Goal: Information Seeking & Learning: Check status

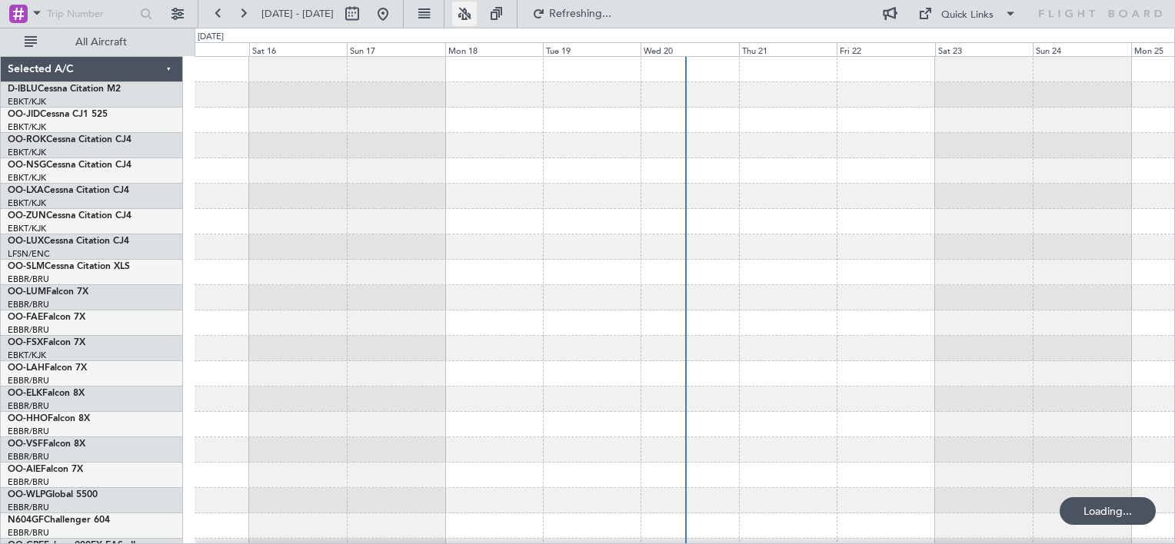
click at [477, 13] on button at bounding box center [464, 14] width 25 height 25
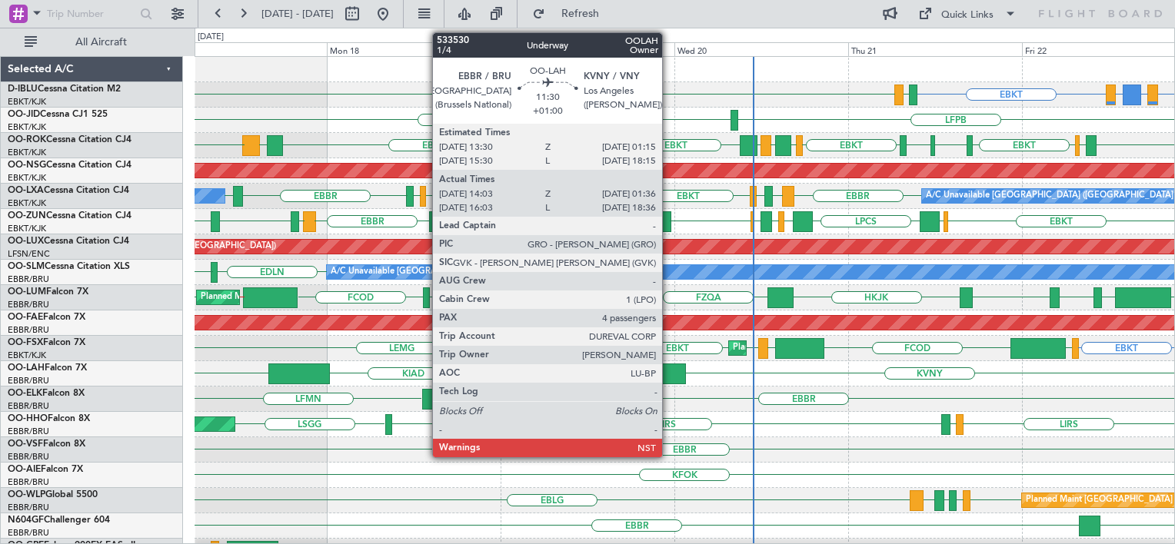
click at [669, 370] on div at bounding box center [643, 374] width 84 height 21
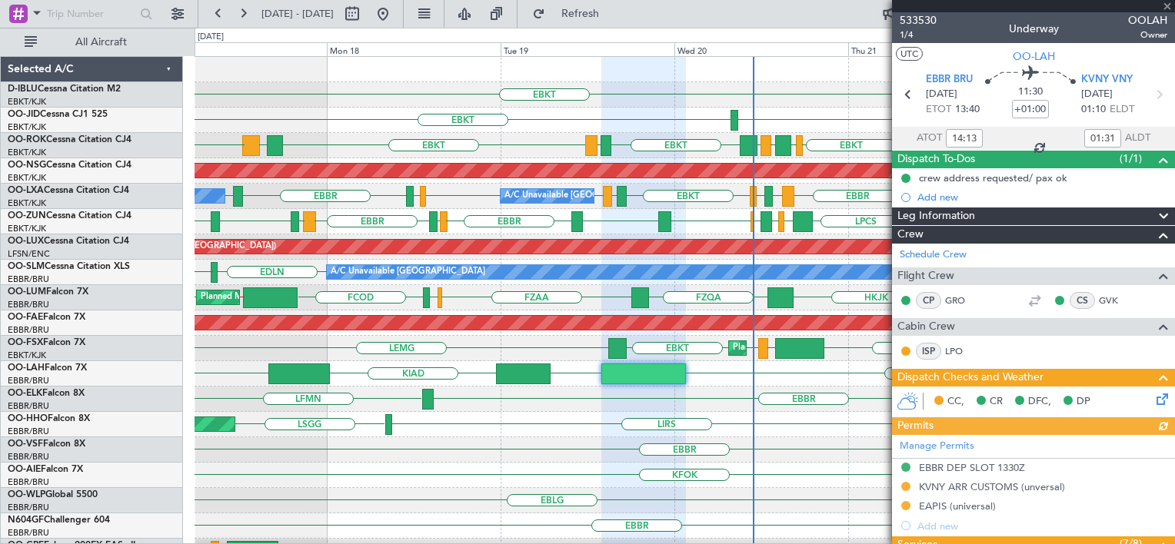
scroll to position [457, 0]
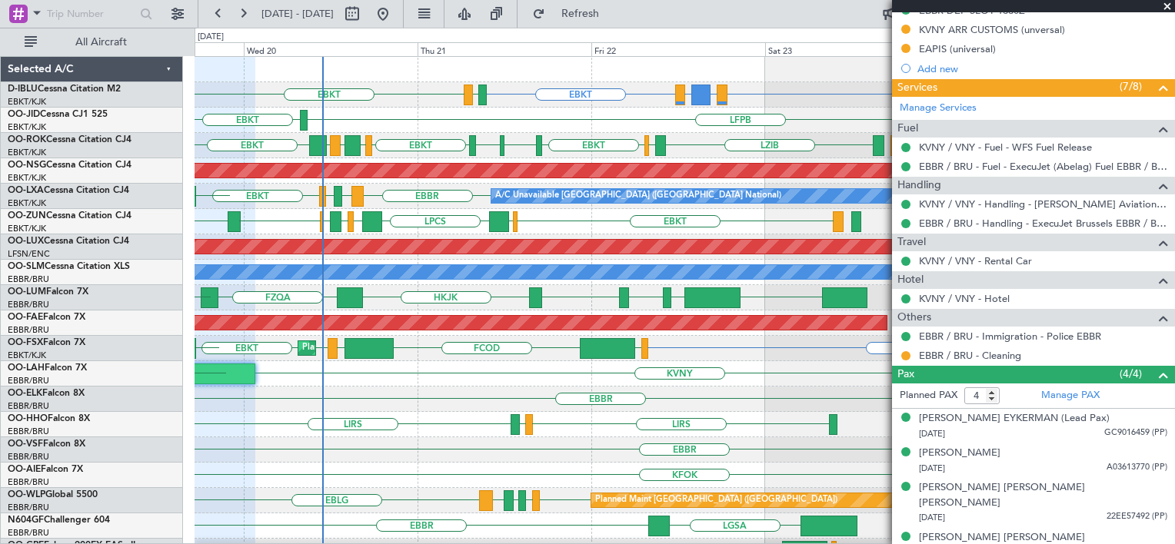
click at [161, 522] on div "EBKT EIDW or EBKT EDDM or EBKT EBKT EGJJ EBKT LFPB EBKT LZIB ELLX EBKT EDDG EDV…" at bounding box center [587, 286] width 1175 height 517
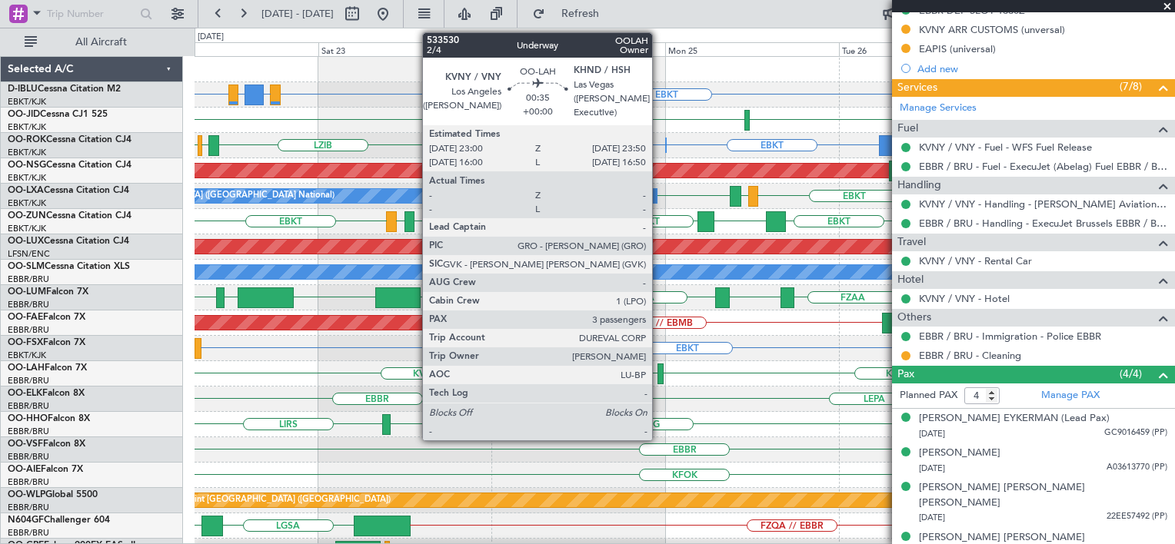
click at [659, 374] on div at bounding box center [660, 374] width 6 height 21
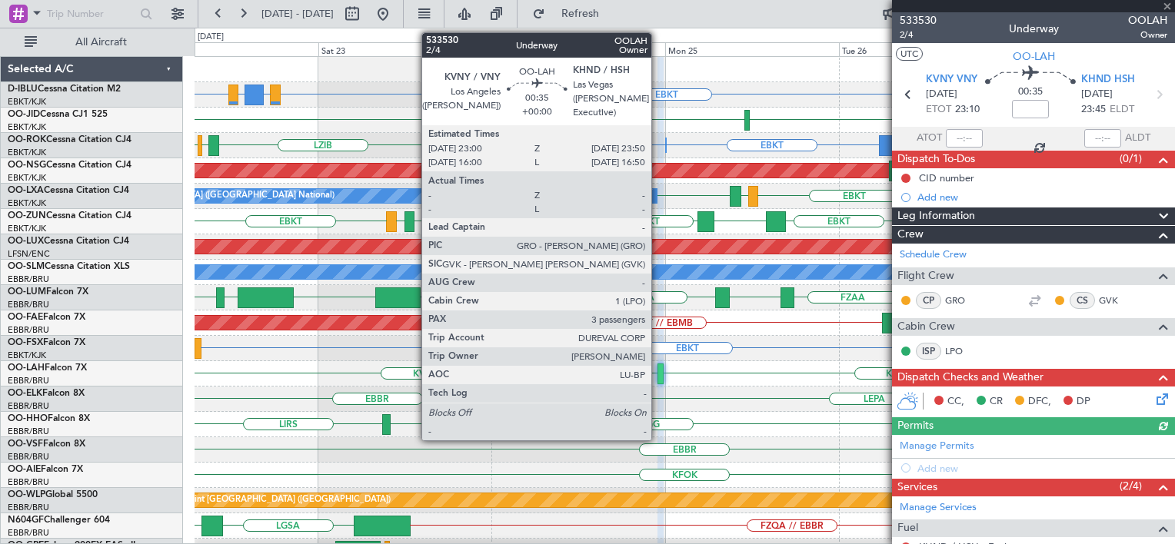
scroll to position [234, 0]
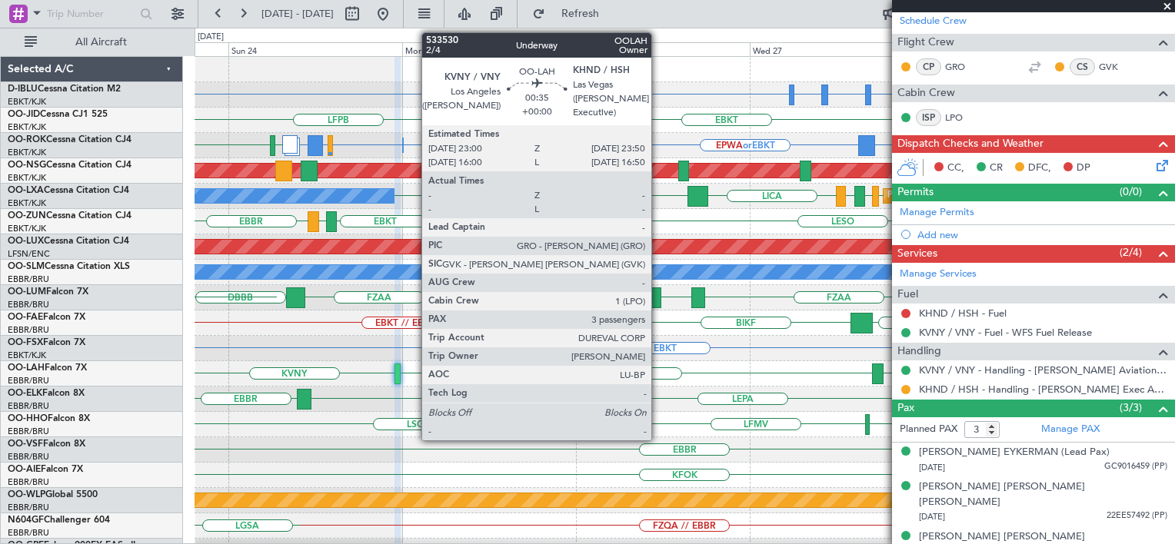
click at [327, 439] on div "EHAM or EBKT ELLX or EBKT EBKT EBKT EDDM or EBKT EIDW or EBKT EBKT EBKT LFPB EP…" at bounding box center [683, 450] width 979 height 786
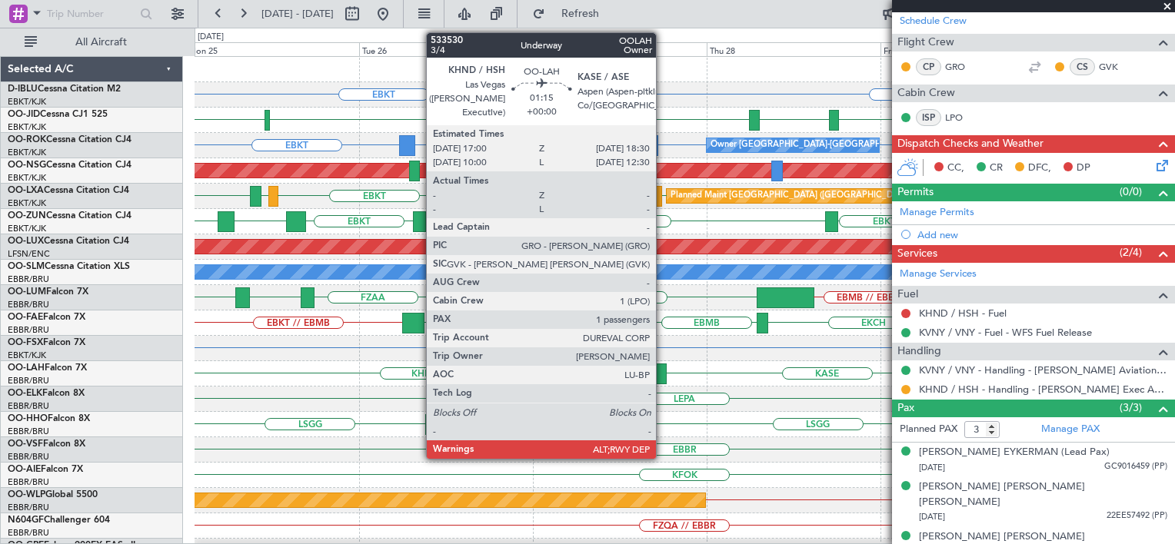
click at [663, 370] on div at bounding box center [661, 374] width 12 height 21
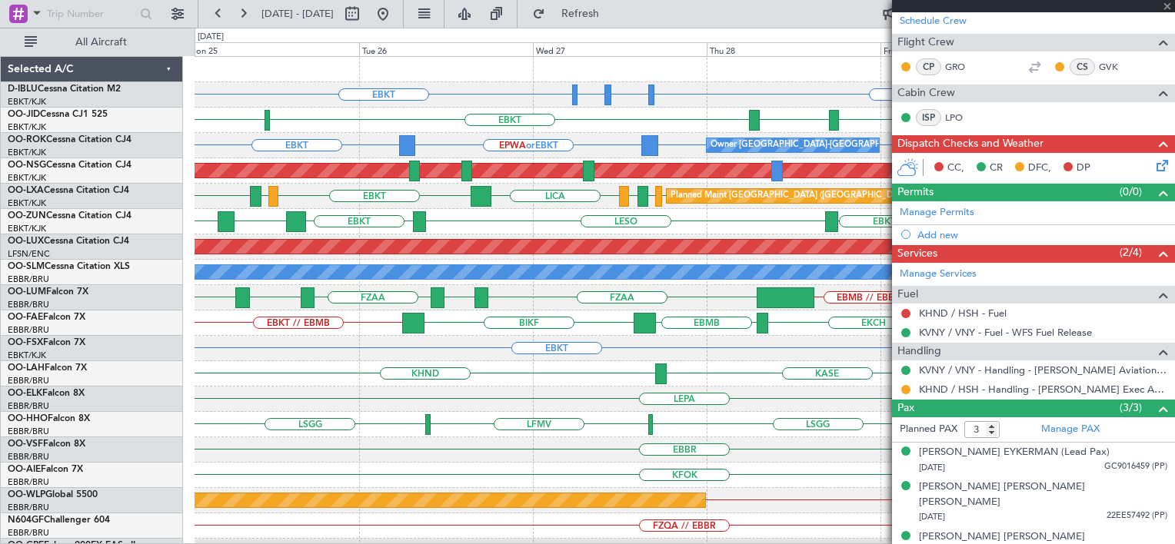
click at [509, 418] on div "EHAM or EBKT ELLX or EBKT EBKT EBKT EBKT LFPB EBKT [GEOGRAPHIC_DATA] Owner [GEO…" at bounding box center [683, 475] width 979 height 837
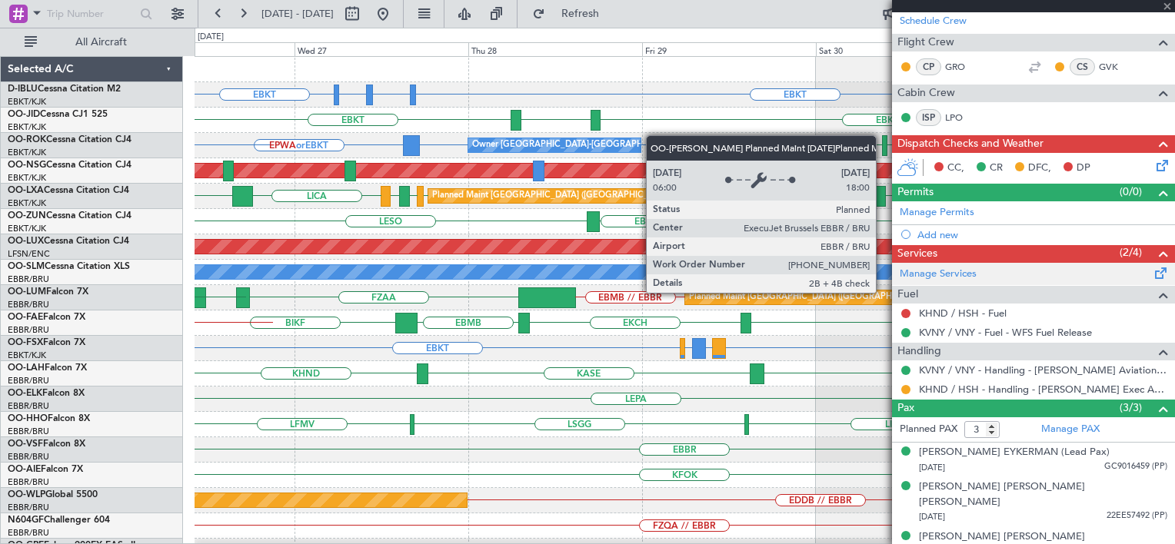
type input "1"
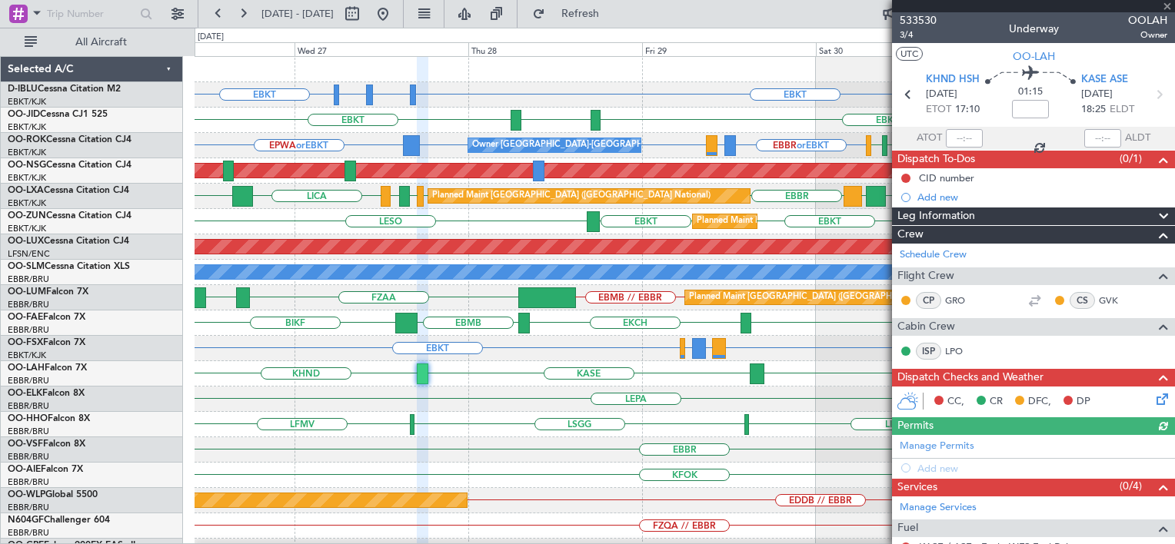
scroll to position [164, 0]
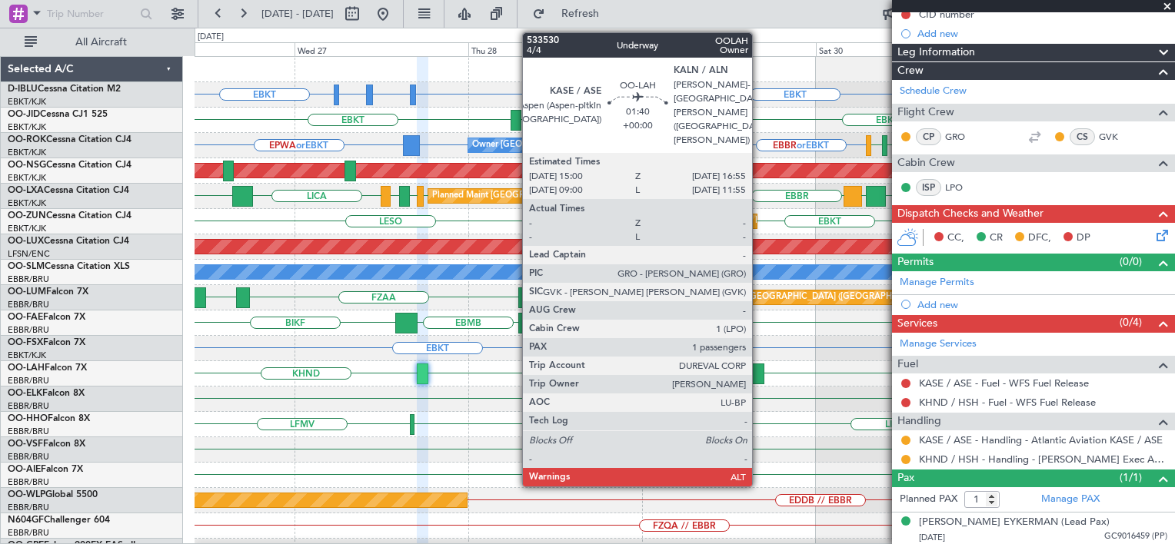
click at [759, 375] on div at bounding box center [756, 374] width 15 height 21
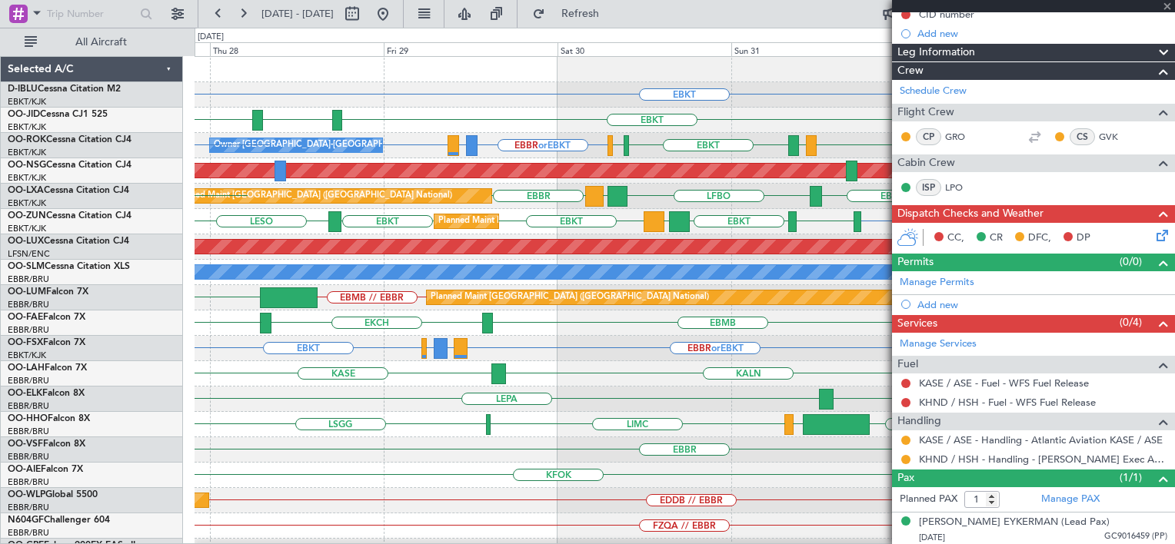
scroll to position [0, 0]
click at [394, 490] on div "EBKT ELLX or EBKT EHAM or EBKT No Crew [GEOGRAPHIC_DATA] (Brussels National) EB…" at bounding box center [683, 488] width 979 height 862
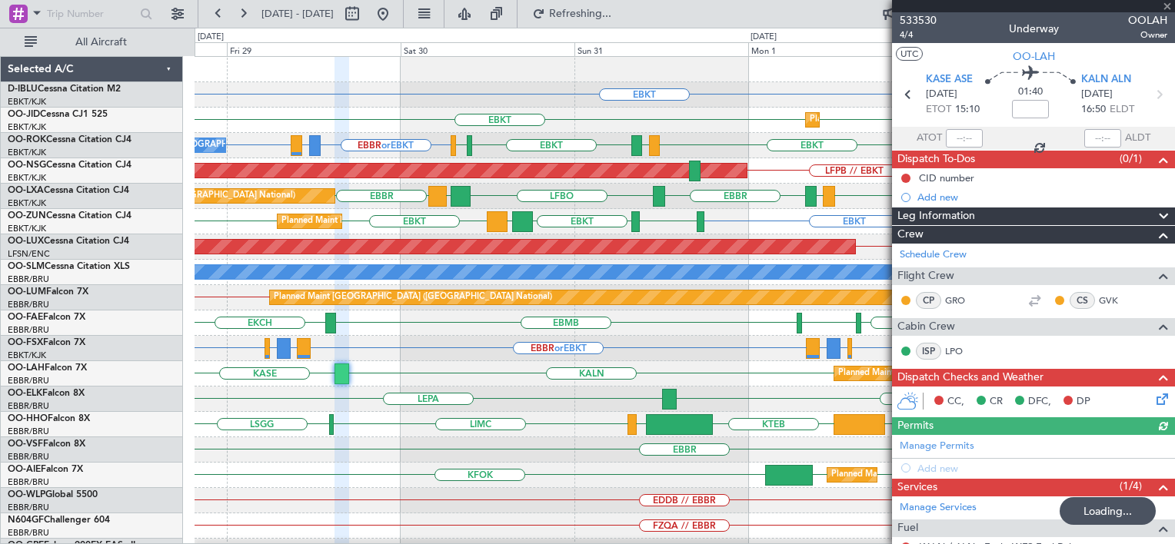
scroll to position [164, 0]
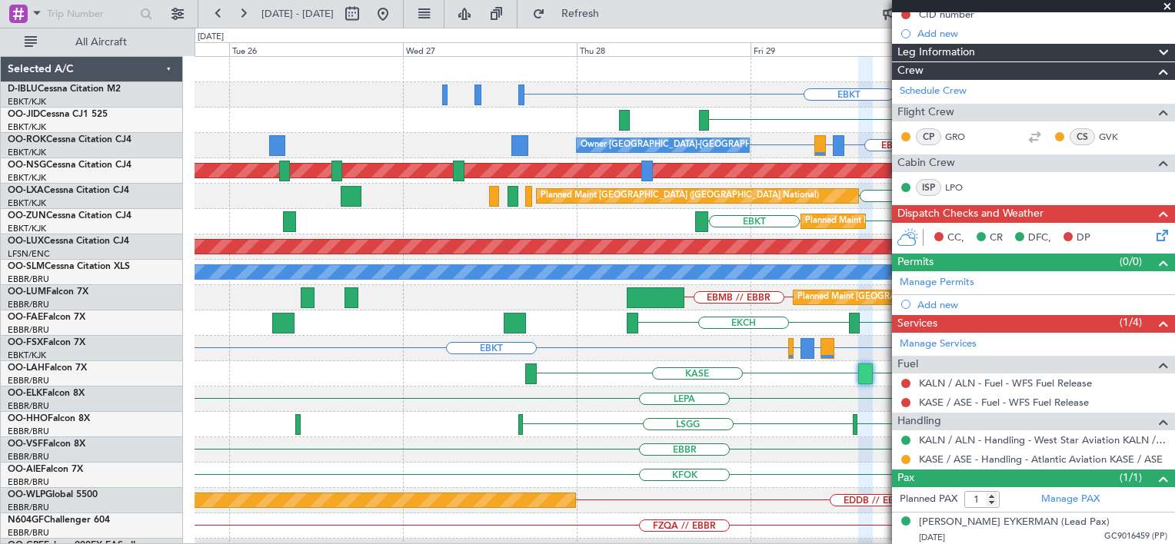
click at [787, 477] on div "EBKT EBKT Planned Maint [GEOGRAPHIC_DATA]-[GEOGRAPHIC_DATA] EBKT EBBR or EBKT L…" at bounding box center [683, 488] width 979 height 862
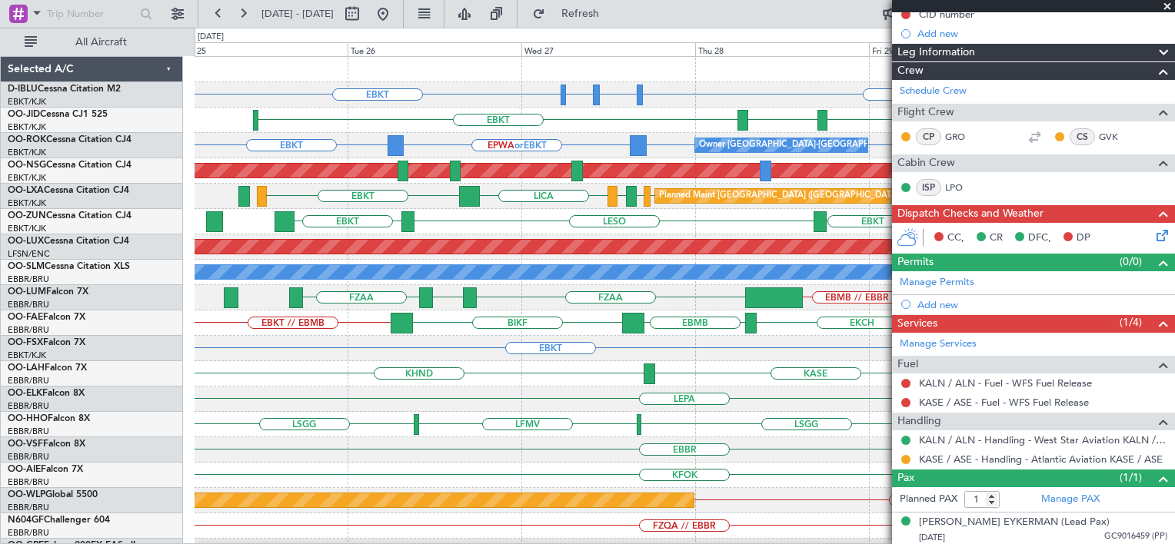
click at [689, 287] on div "EHAM or EBKT ELLX or EBKT EBKT EBKT EBKT EBKT [GEOGRAPHIC_DATA] Owner [GEOGRAPH…" at bounding box center [683, 475] width 979 height 837
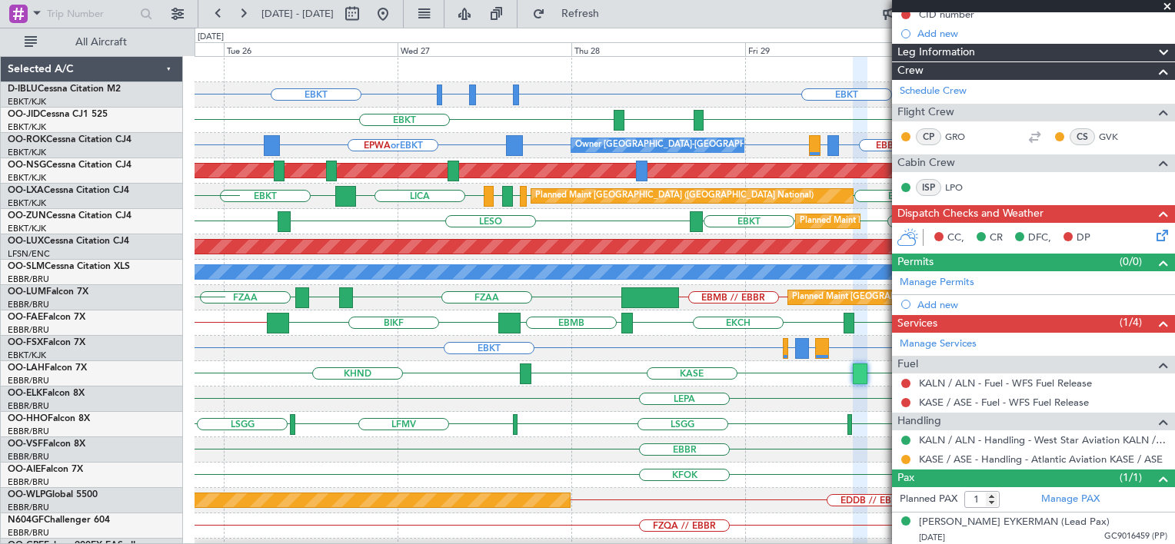
click at [619, 529] on div "EBKT EHAM or EBKT ELLX or EBKT EBKT EBKT [GEOGRAPHIC_DATA] EBKT Planned Maint […" at bounding box center [683, 475] width 979 height 837
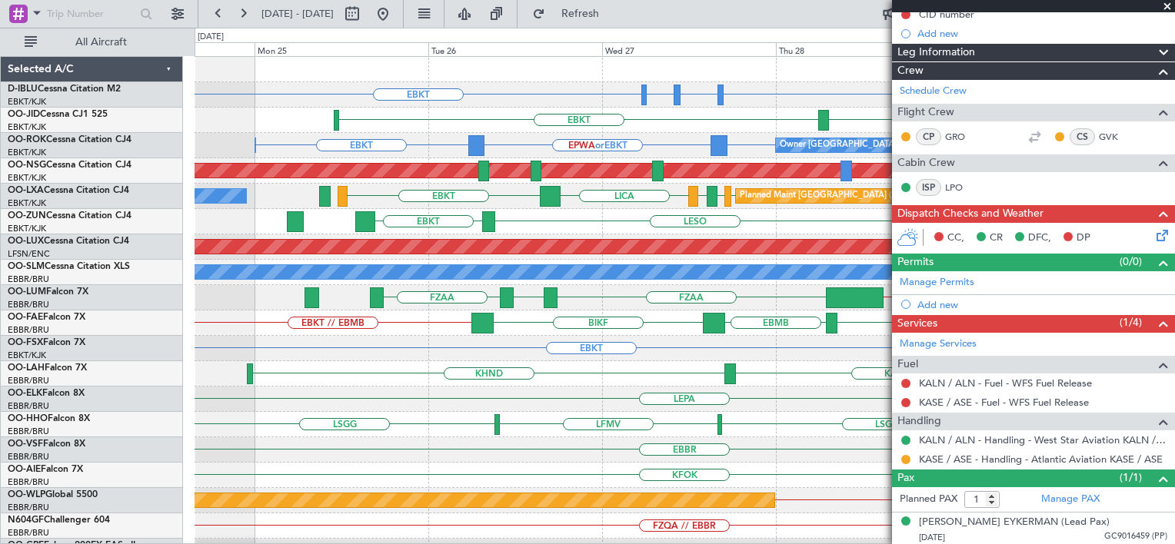
click at [793, 393] on div "EHAM or EBKT ELLX or EBKT EBKT EBKT EBKT EBKT [GEOGRAPHIC_DATA] Owner [GEOGRAPH…" at bounding box center [683, 475] width 979 height 837
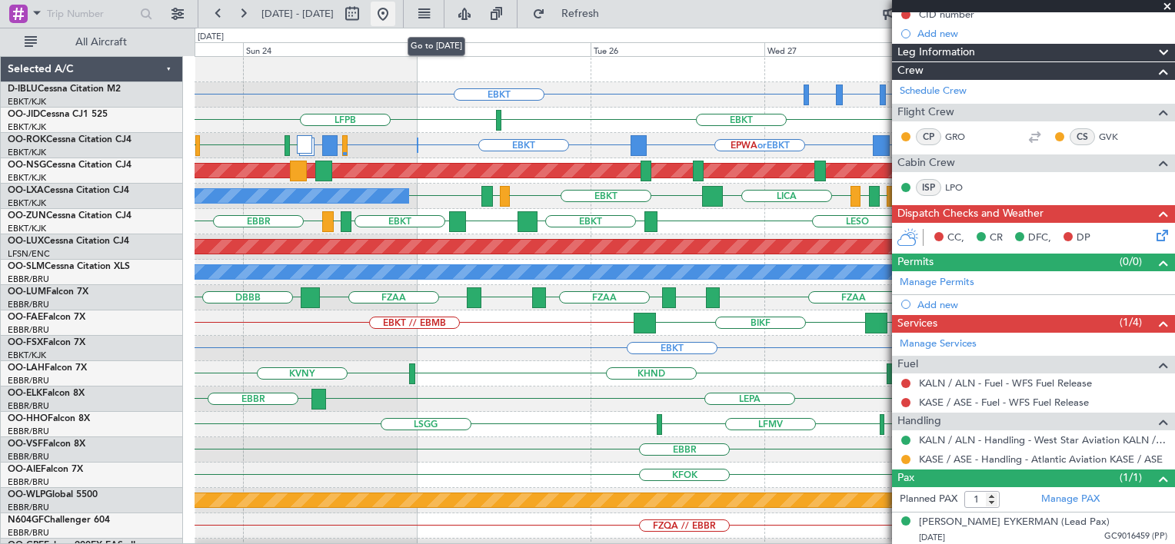
click at [395, 6] on button at bounding box center [383, 14] width 25 height 25
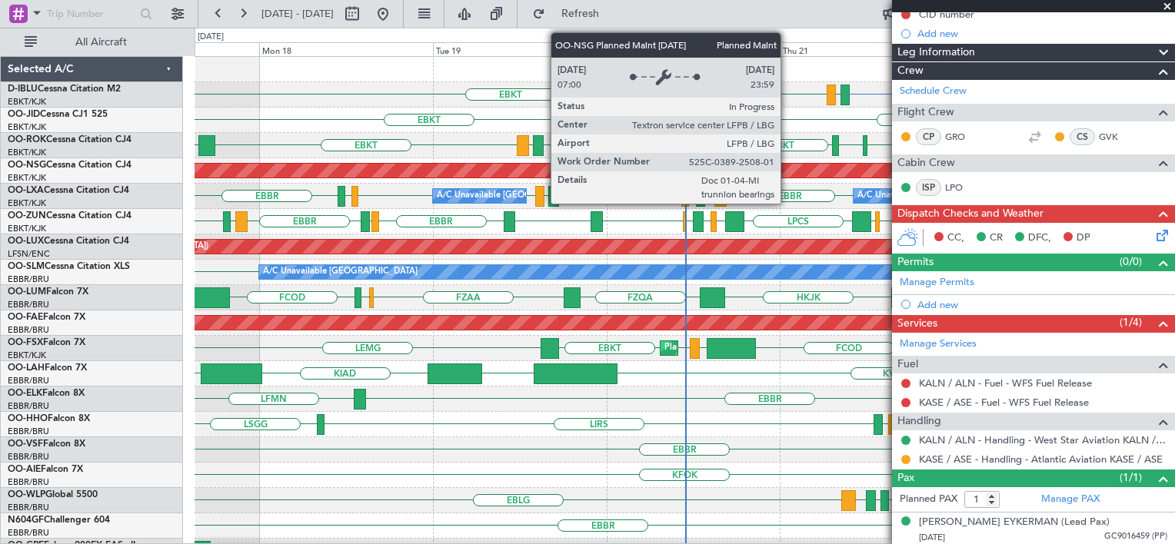
click at [495, 233] on div "EBKT EBKT EDDM or EBKT EIDW or EBKT EGJJ EBKT LFPB EBKT LZIB EBKT ELLX EDDG EDV…" at bounding box center [683, 450] width 979 height 786
